Goal: Navigation & Orientation: Find specific page/section

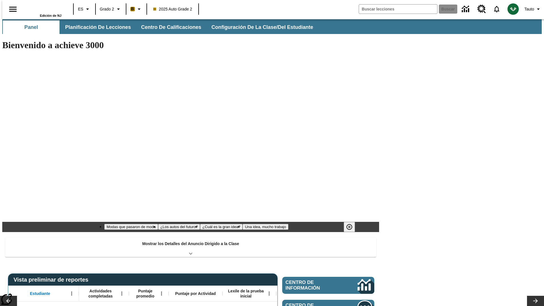
type input "-1"
click at [29, 27] on span "Panel" at bounding box center [31, 27] width 14 height 7
click at [95, 27] on span "Planificación de lecciones" at bounding box center [98, 27] width 66 height 7
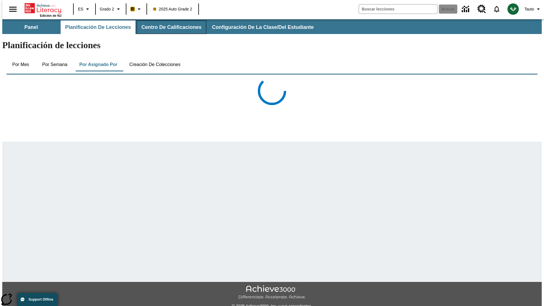
click at [167, 27] on span "Centro de calificaciones" at bounding box center [171, 27] width 60 height 7
